Goal: Task Accomplishment & Management: Complete application form

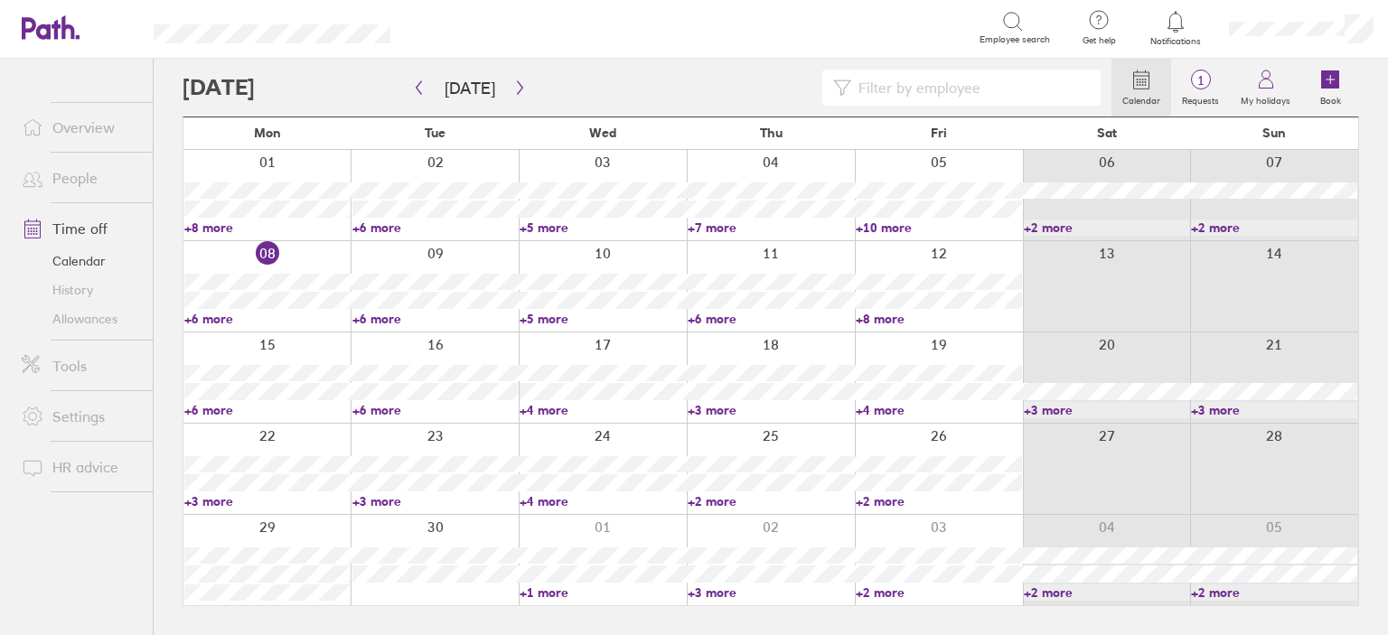
click at [211, 220] on link "+8 more" at bounding box center [267, 228] width 166 height 16
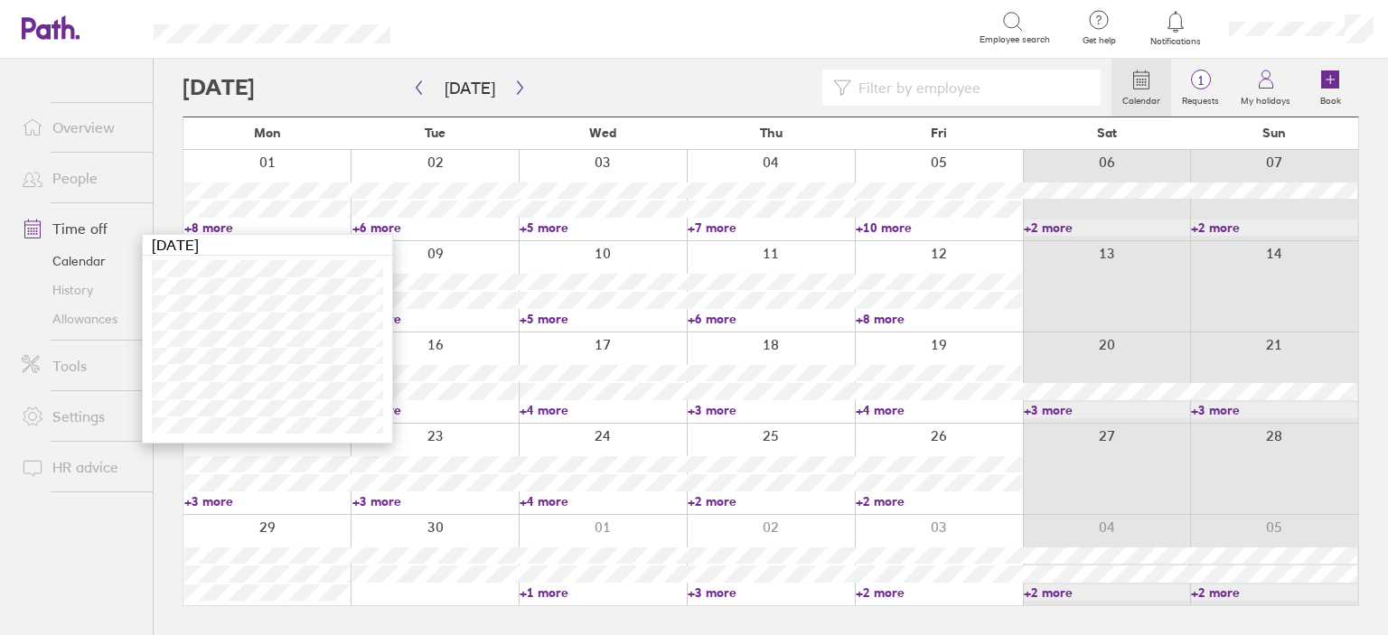
click at [899, 228] on link "+10 more" at bounding box center [939, 228] width 166 height 16
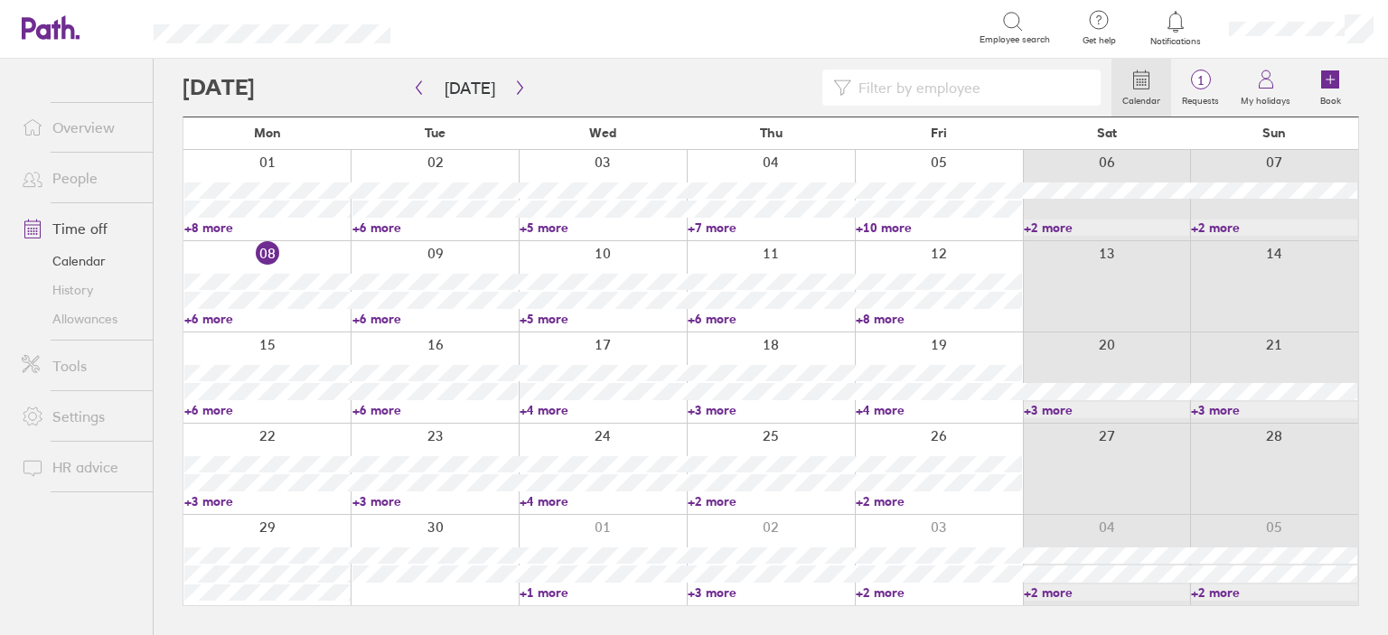
click at [899, 228] on link "+10 more" at bounding box center [939, 228] width 166 height 16
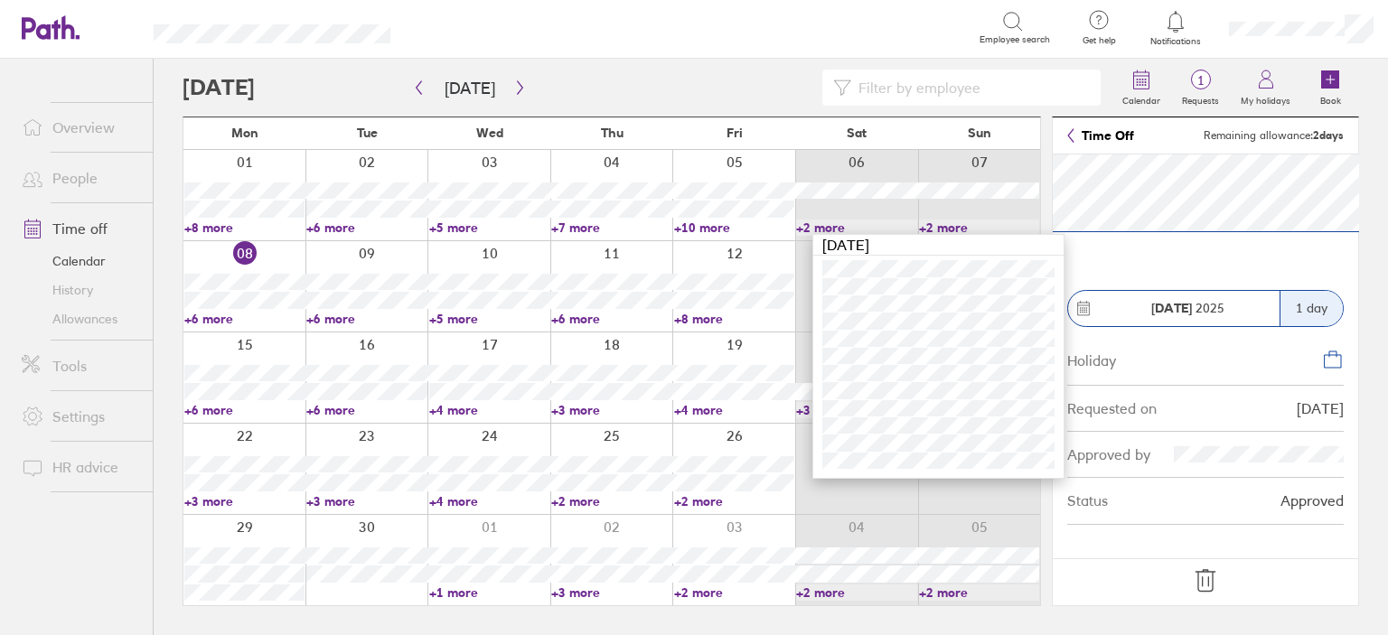
click at [877, 87] on input at bounding box center [970, 87] width 239 height 34
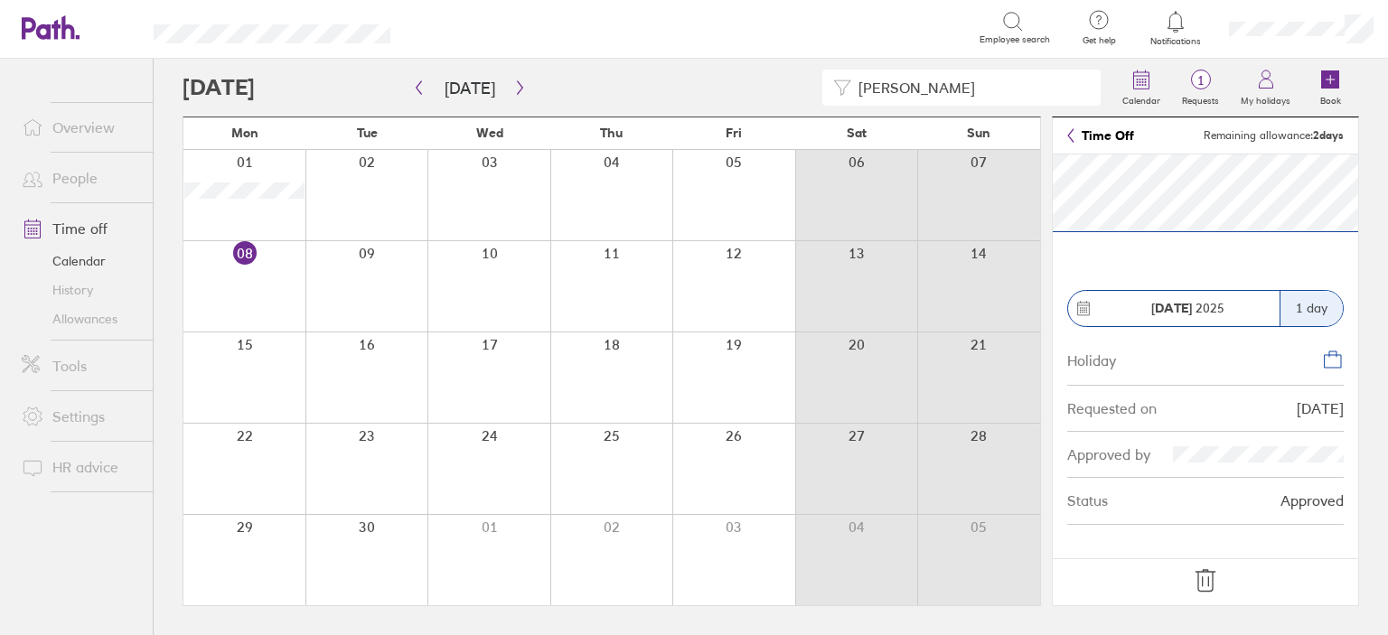
type input "[PERSON_NAME]"
click at [369, 226] on div at bounding box center [366, 195] width 123 height 90
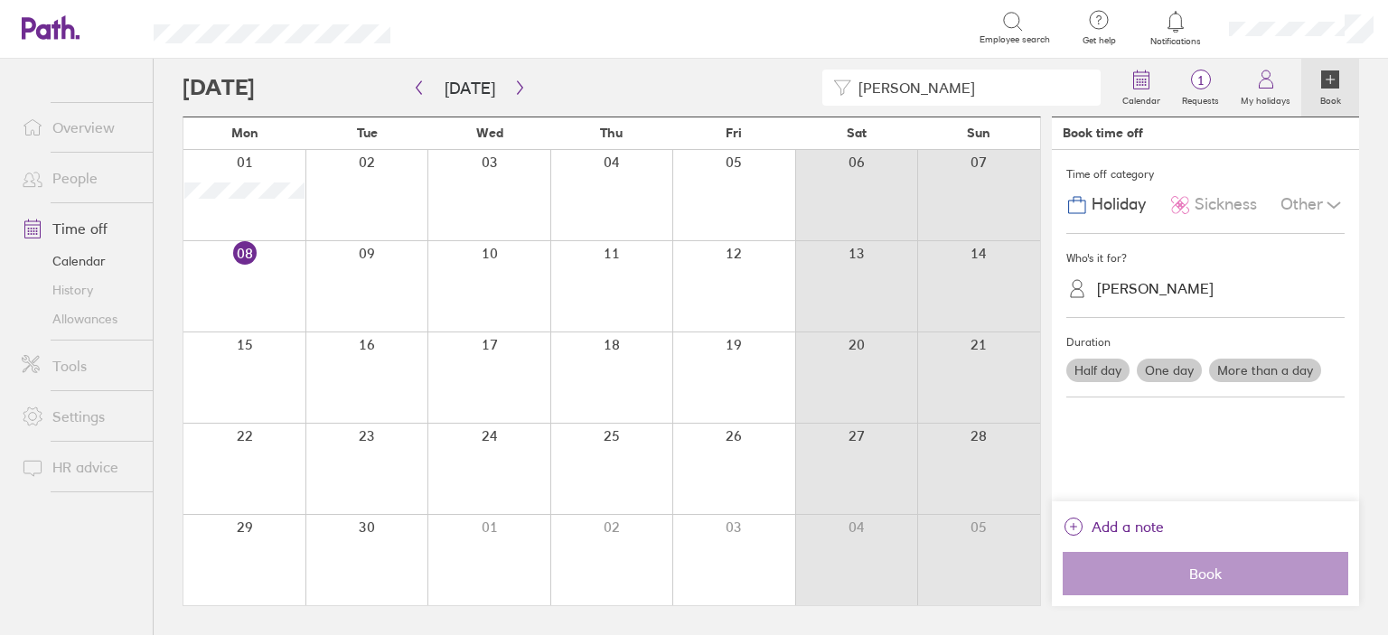
click at [1301, 203] on div "Other" at bounding box center [1312, 205] width 64 height 34
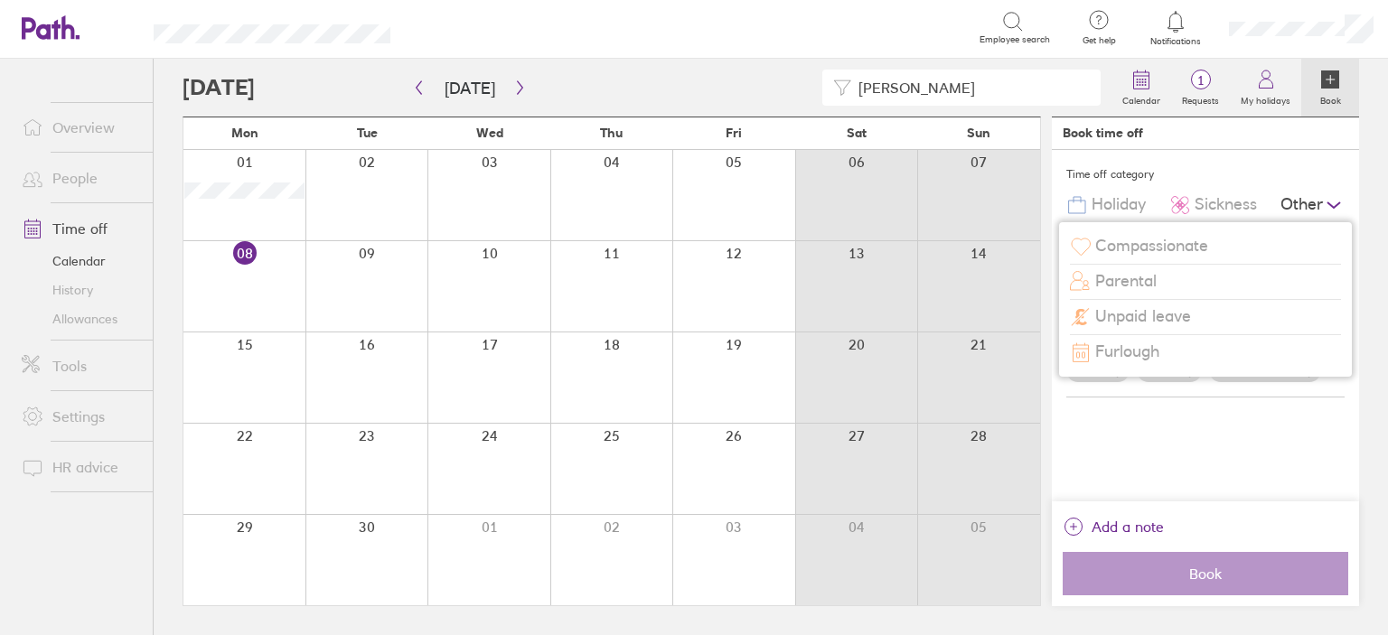
click at [1177, 245] on span "Compassionate" at bounding box center [1151, 246] width 113 height 19
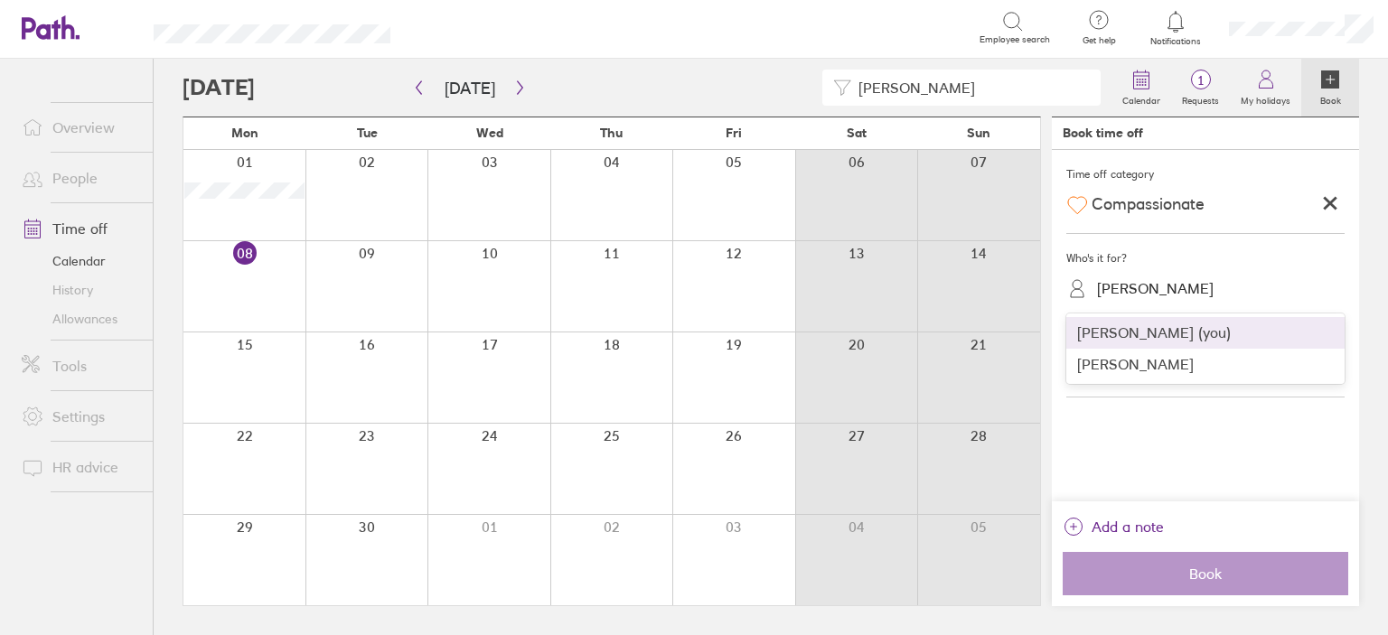
click at [1178, 290] on div "[PERSON_NAME]" at bounding box center [1155, 288] width 117 height 17
click at [1154, 332] on div "[PERSON_NAME] (you)" at bounding box center [1205, 333] width 278 height 32
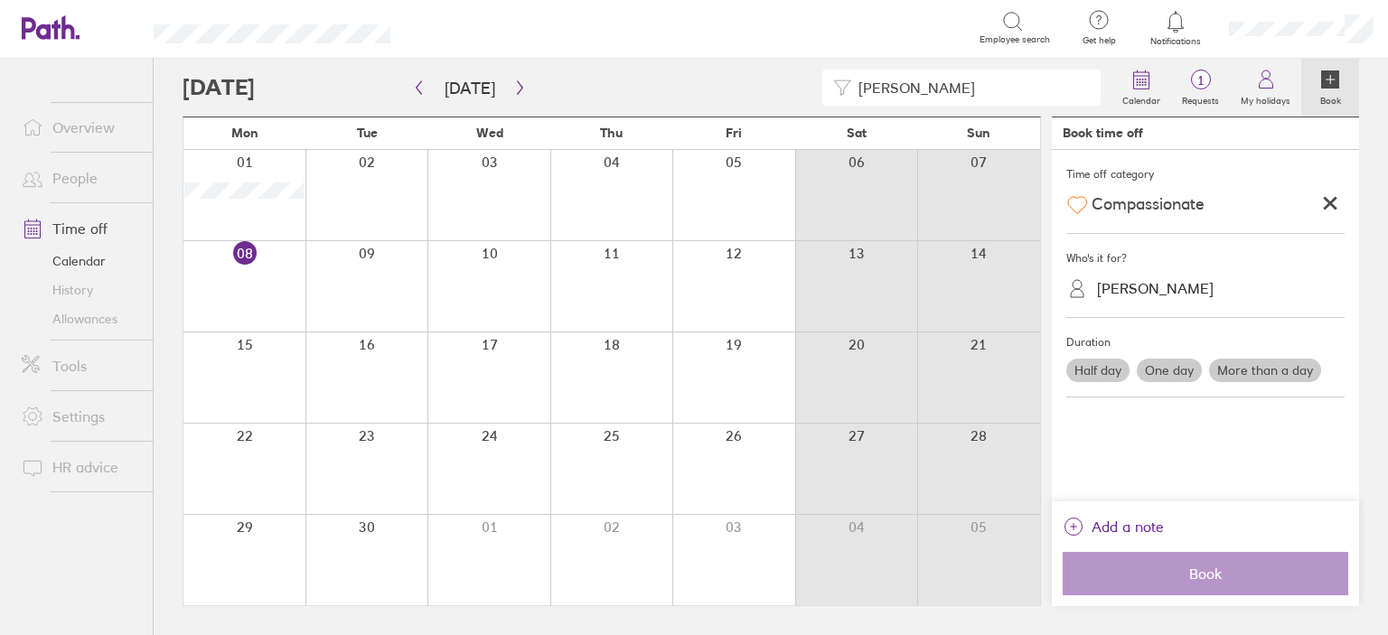
click at [1246, 368] on label "More than a day" at bounding box center [1265, 370] width 112 height 23
click at [0, 0] on input "More than a day" at bounding box center [0, 0] width 0 height 0
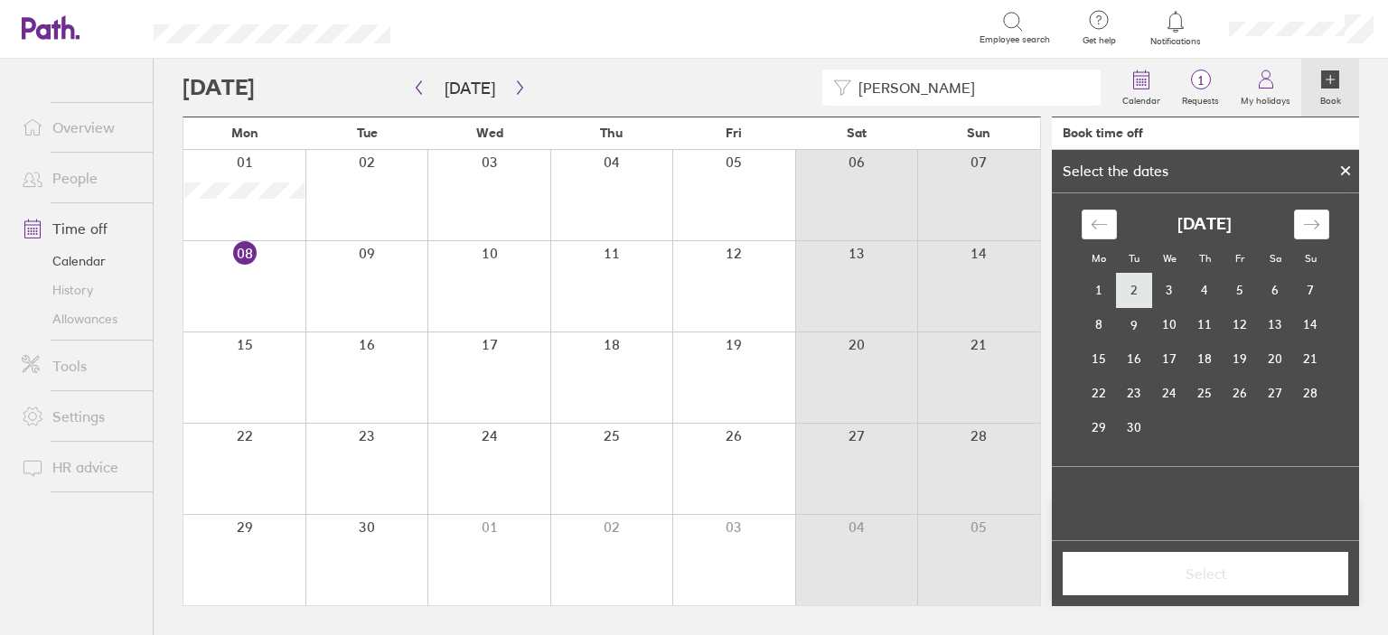
click at [1133, 288] on td "2" at bounding box center [1134, 291] width 35 height 34
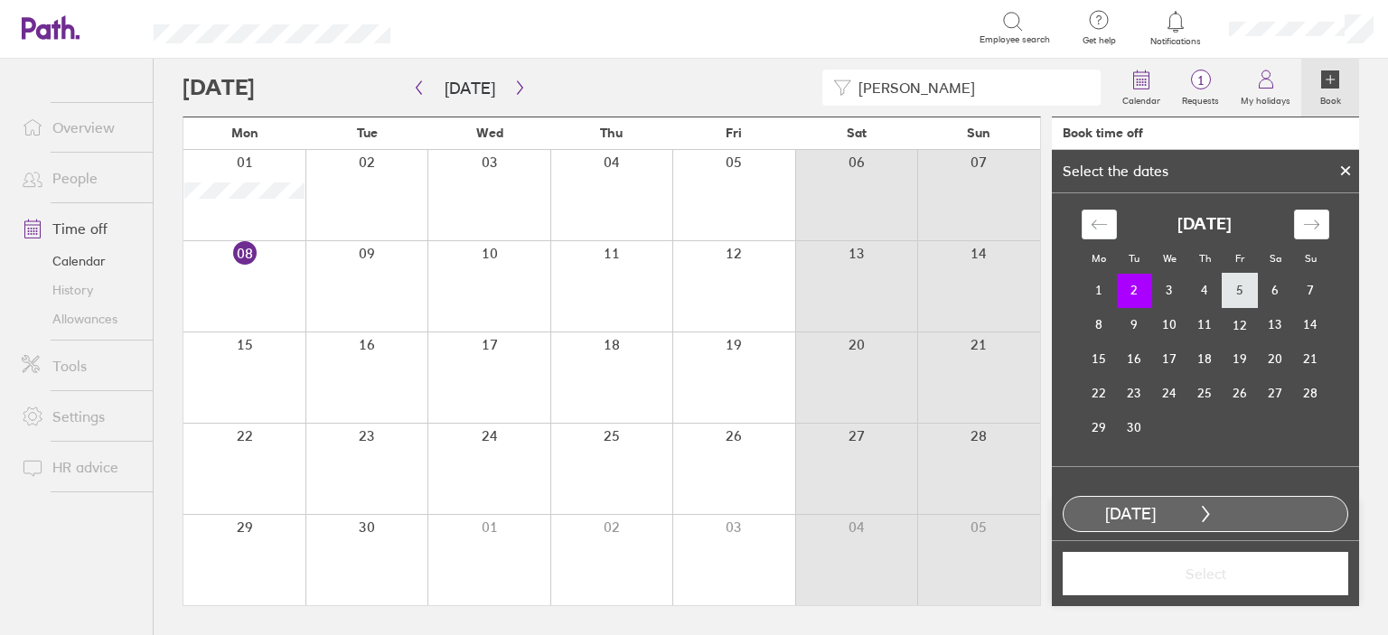
click at [1243, 289] on td "5" at bounding box center [1240, 291] width 35 height 34
click at [1182, 574] on span "Select" at bounding box center [1205, 574] width 260 height 16
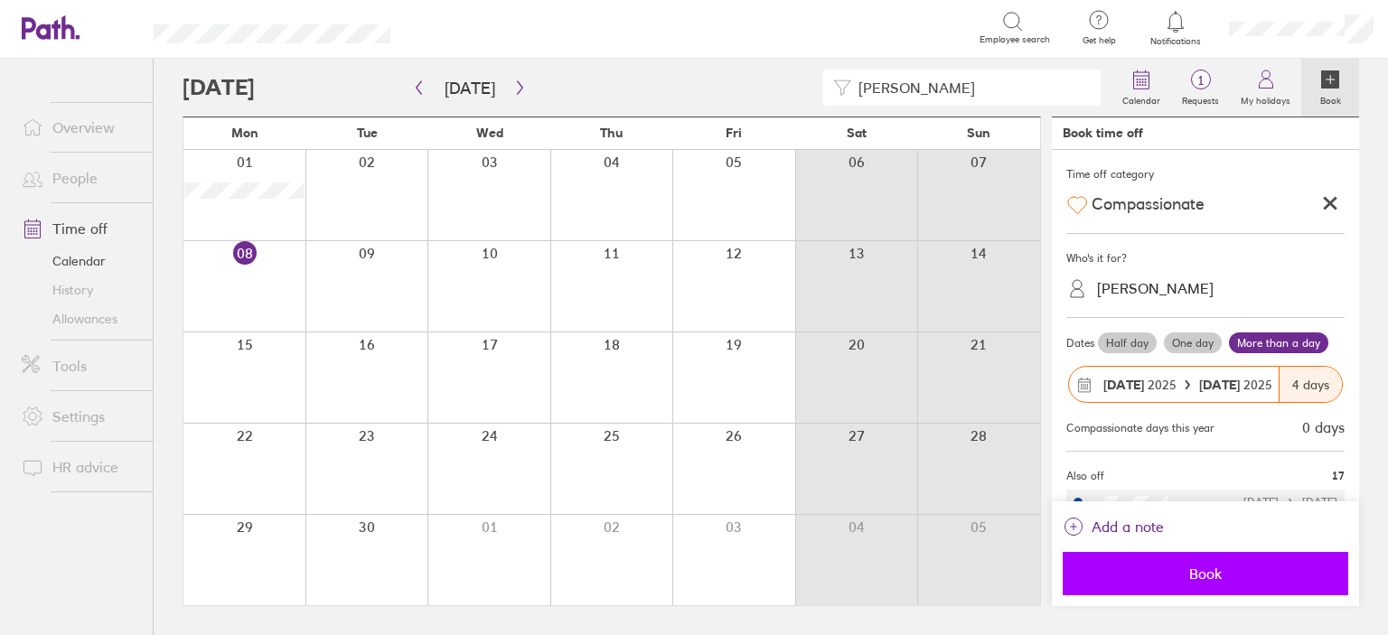
click at [1215, 567] on span "Book" at bounding box center [1205, 574] width 260 height 16
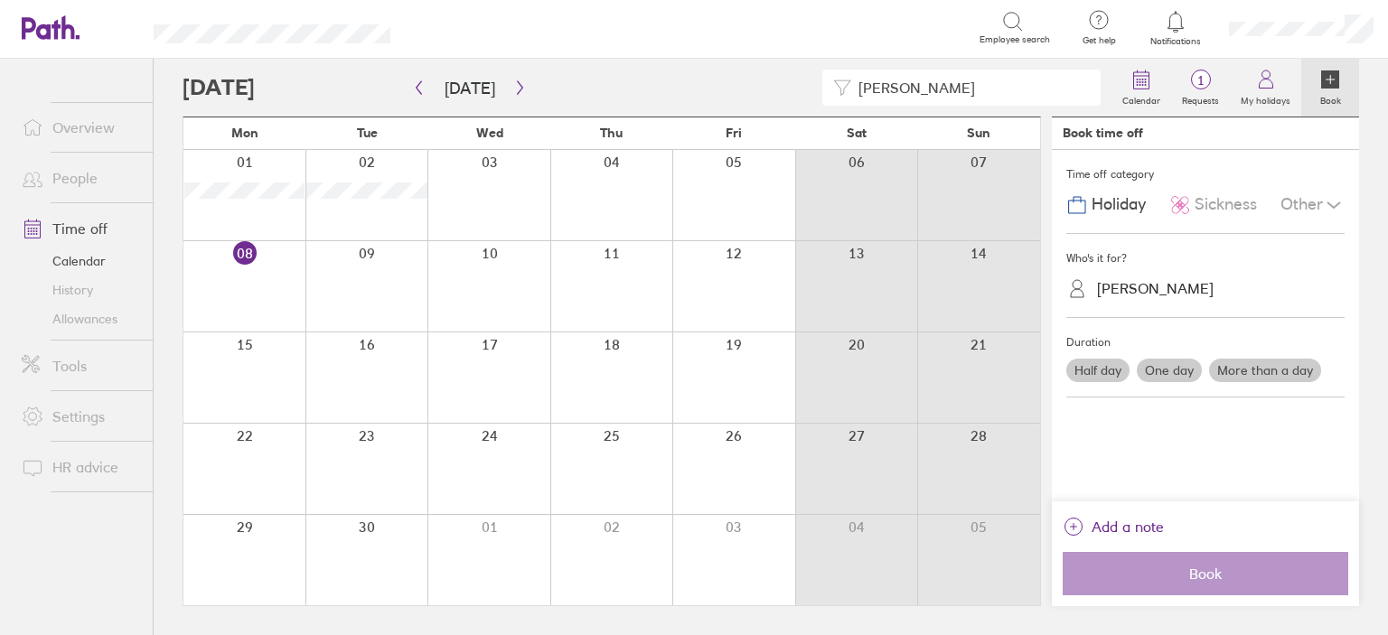
click at [480, 193] on div at bounding box center [488, 195] width 123 height 90
drag, startPoint x: 918, startPoint y: 98, endPoint x: 829, endPoint y: 100, distance: 89.5
click at [829, 100] on div "[PERSON_NAME]" at bounding box center [961, 88] width 278 height 36
click at [480, 206] on div at bounding box center [488, 195] width 123 height 90
click at [1278, 367] on label "More than a day" at bounding box center [1265, 370] width 112 height 23
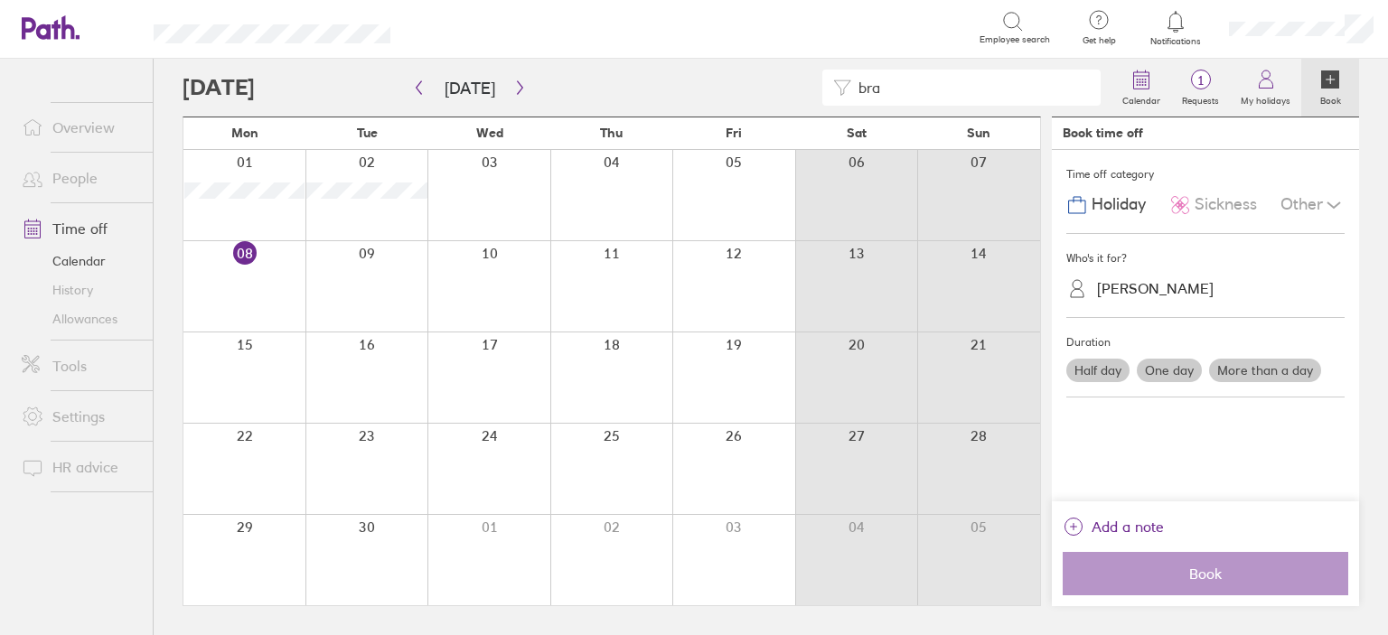
click at [0, 0] on input "More than a day" at bounding box center [0, 0] width 0 height 0
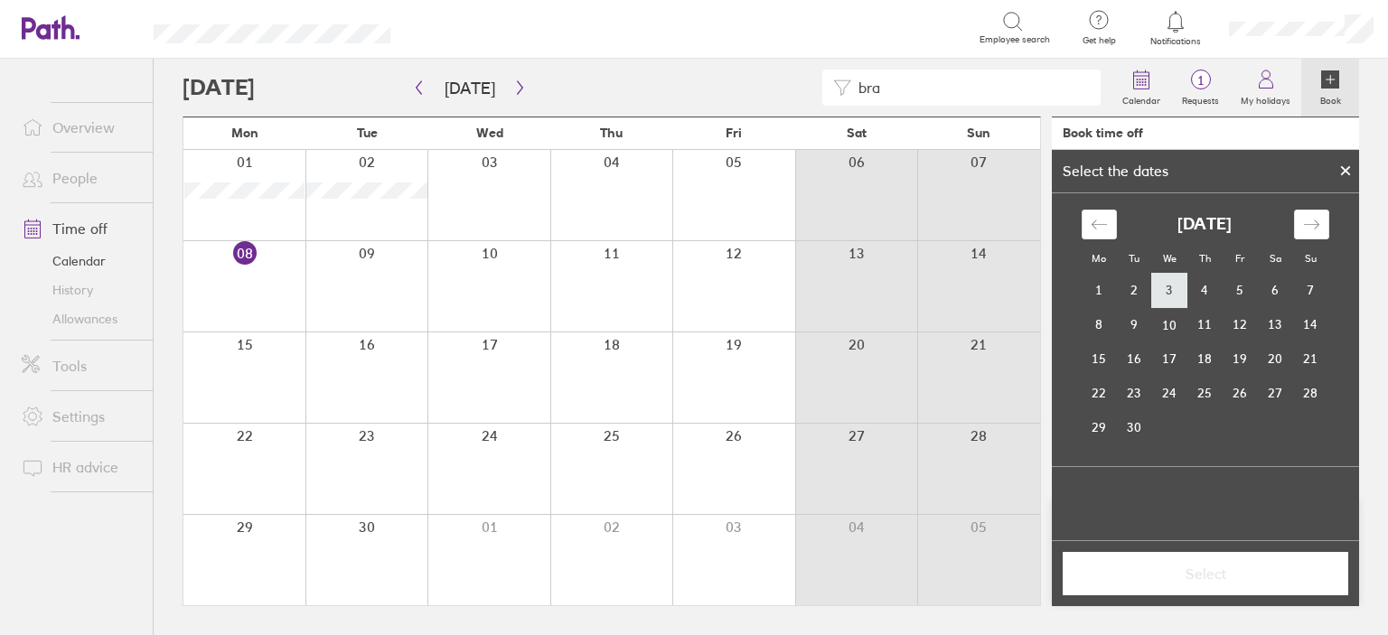
click at [1167, 280] on td "3" at bounding box center [1169, 291] width 35 height 34
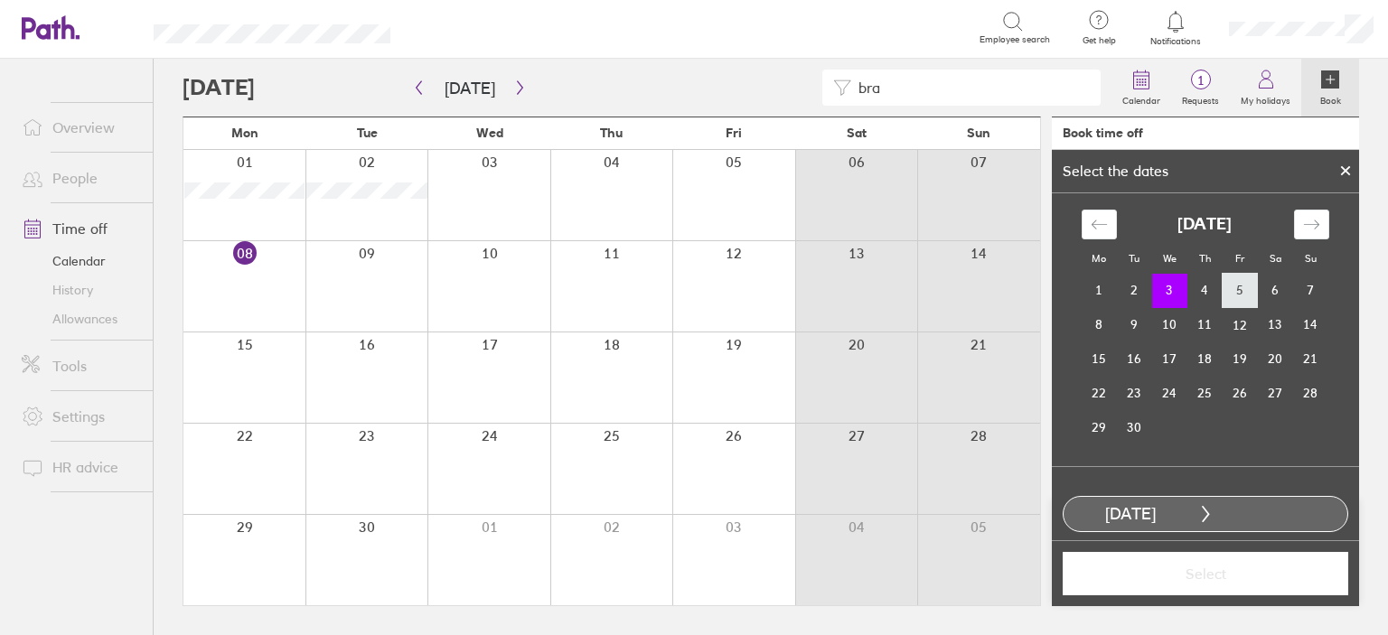
click at [1227, 284] on td "5" at bounding box center [1240, 291] width 35 height 34
click at [1206, 580] on span "Select" at bounding box center [1205, 574] width 260 height 16
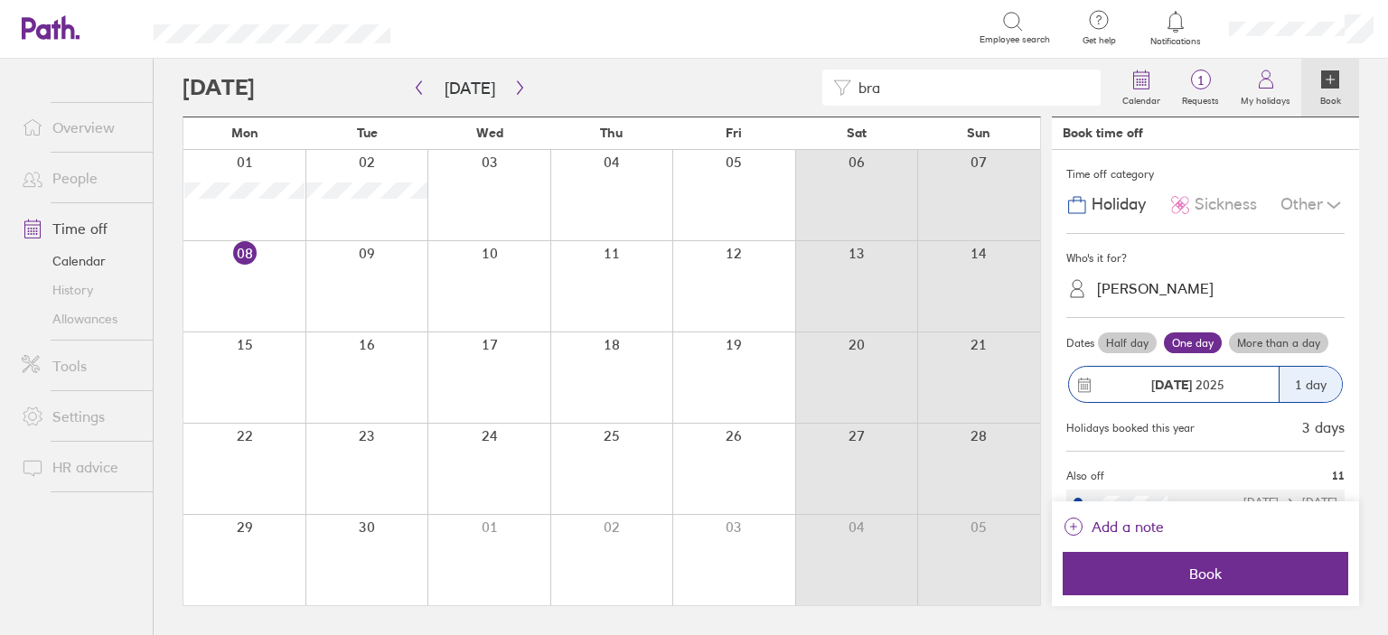
click at [1300, 205] on div "Other" at bounding box center [1312, 205] width 64 height 34
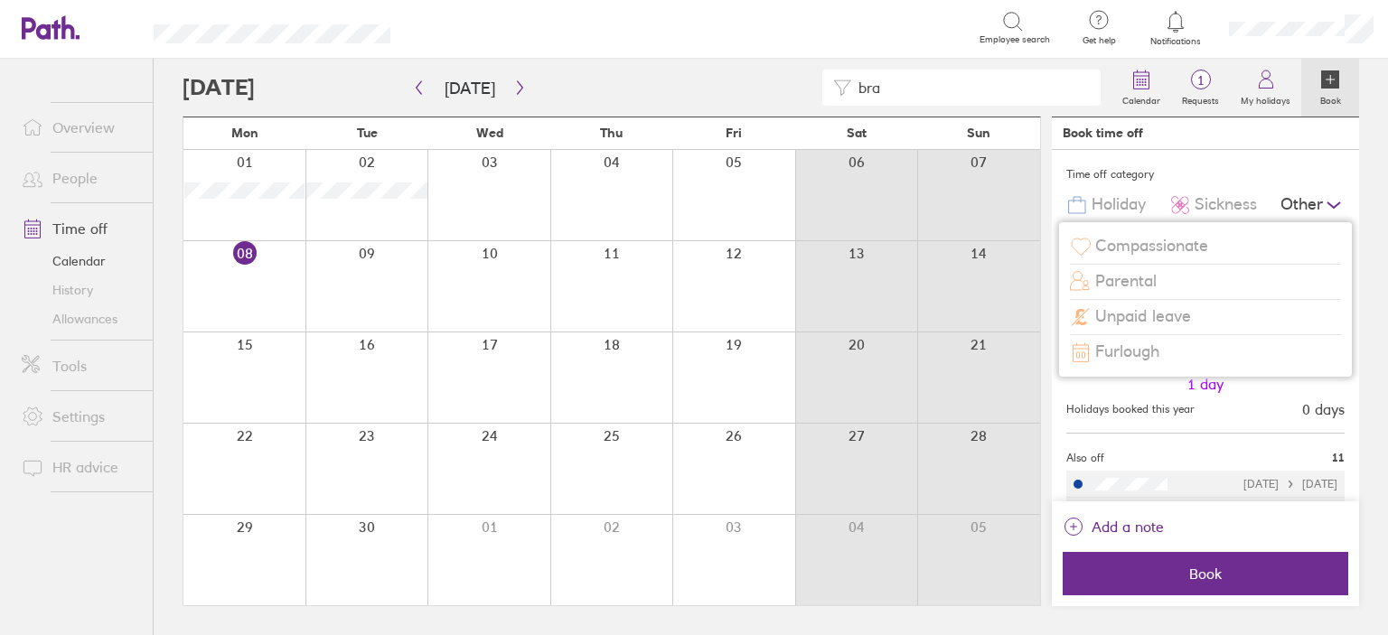
click at [1213, 238] on div "Compassionate" at bounding box center [1205, 247] width 271 height 34
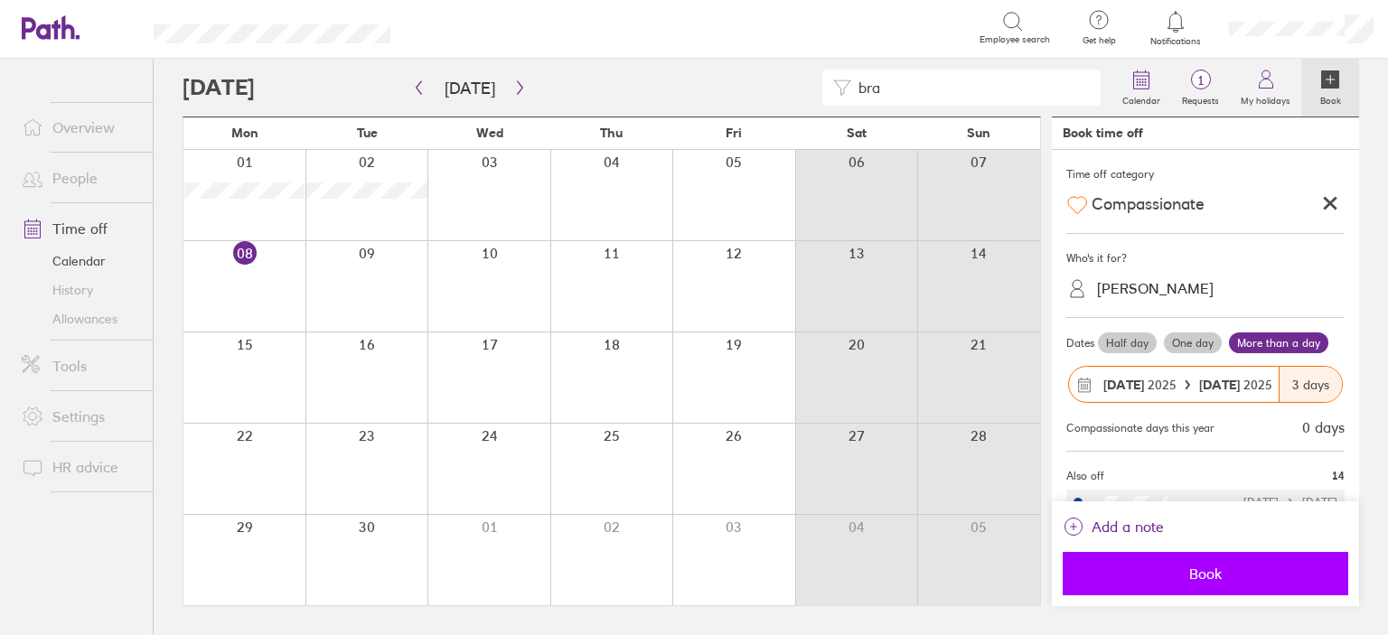
click at [1196, 587] on button "Book" at bounding box center [1206, 573] width 286 height 43
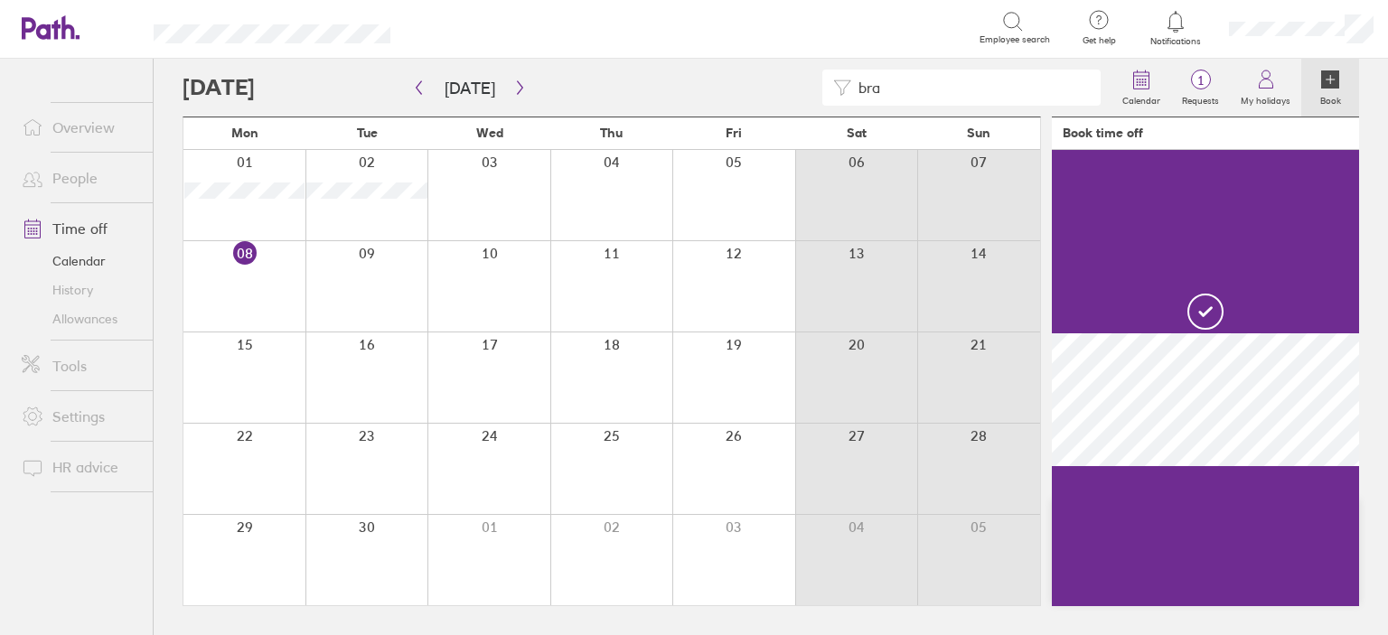
click at [917, 82] on input "bra" at bounding box center [970, 87] width 239 height 34
drag, startPoint x: 917, startPoint y: 82, endPoint x: 859, endPoint y: 80, distance: 57.9
click at [859, 80] on input "bra" at bounding box center [970, 87] width 239 height 34
type input "[PERSON_NAME]"
click at [77, 218] on link "Time off" at bounding box center [79, 229] width 145 height 36
